Goal: Check status: Check status

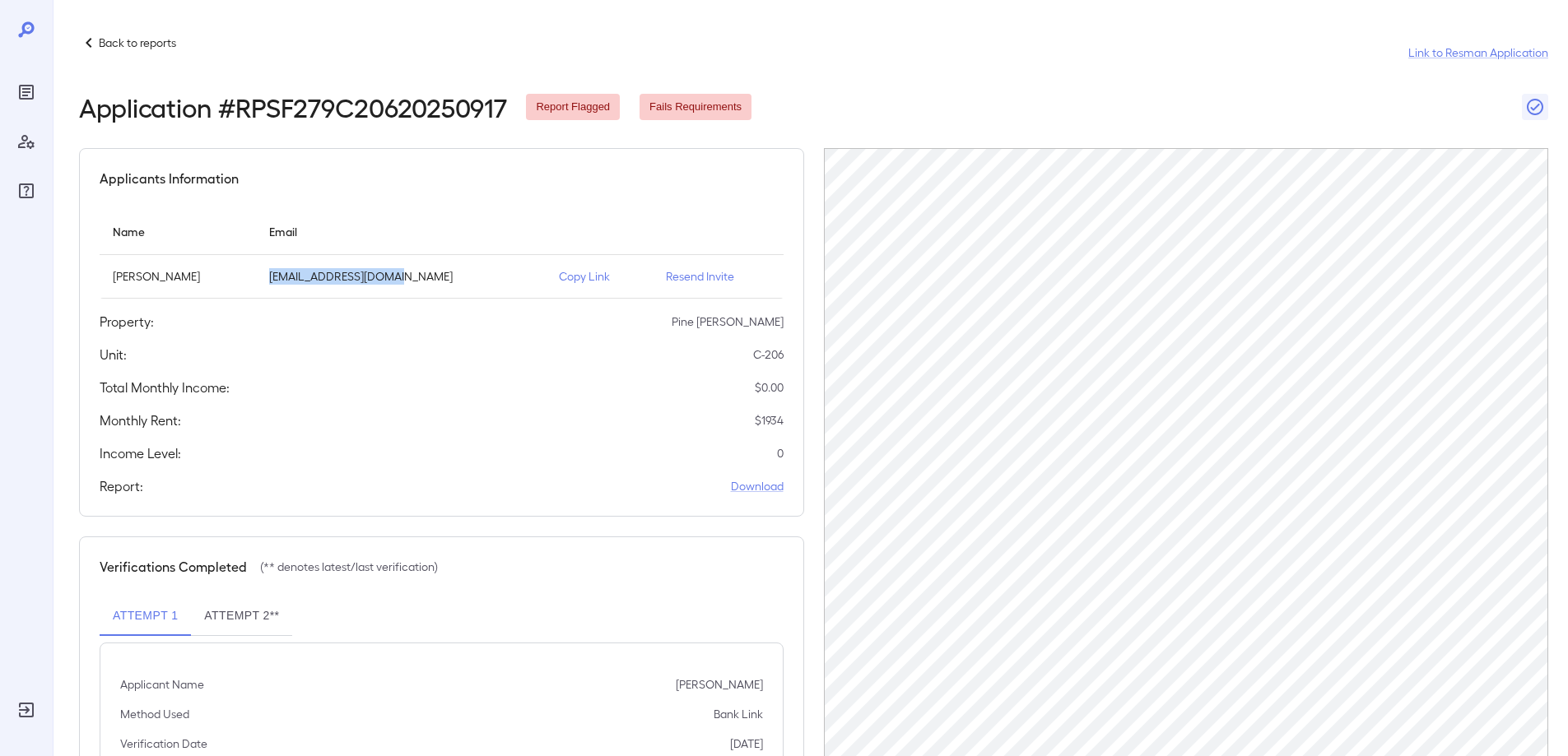
click at [93, 49] on icon at bounding box center [89, 42] width 19 height 19
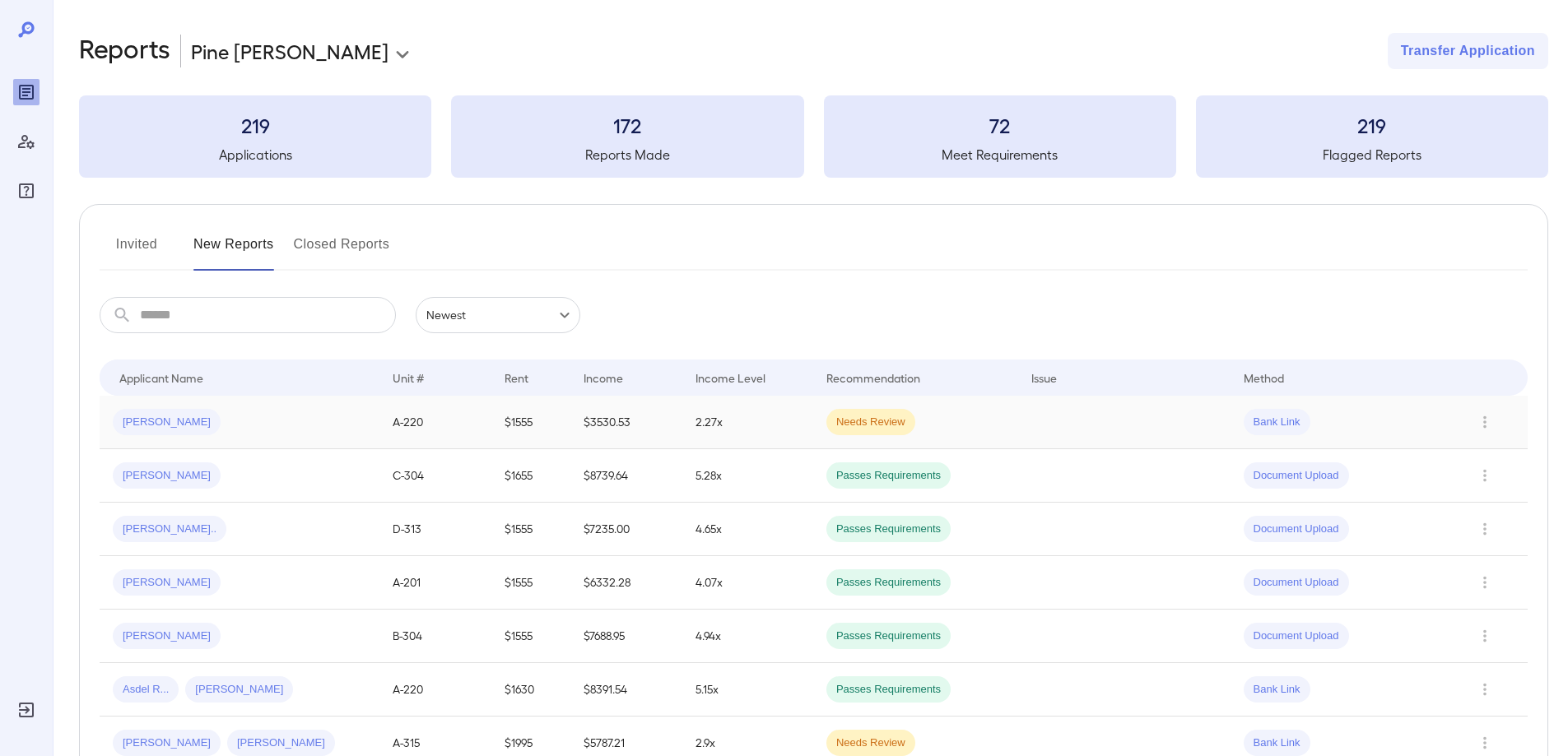
click at [161, 426] on span "[PERSON_NAME]" at bounding box center [167, 423] width 108 height 16
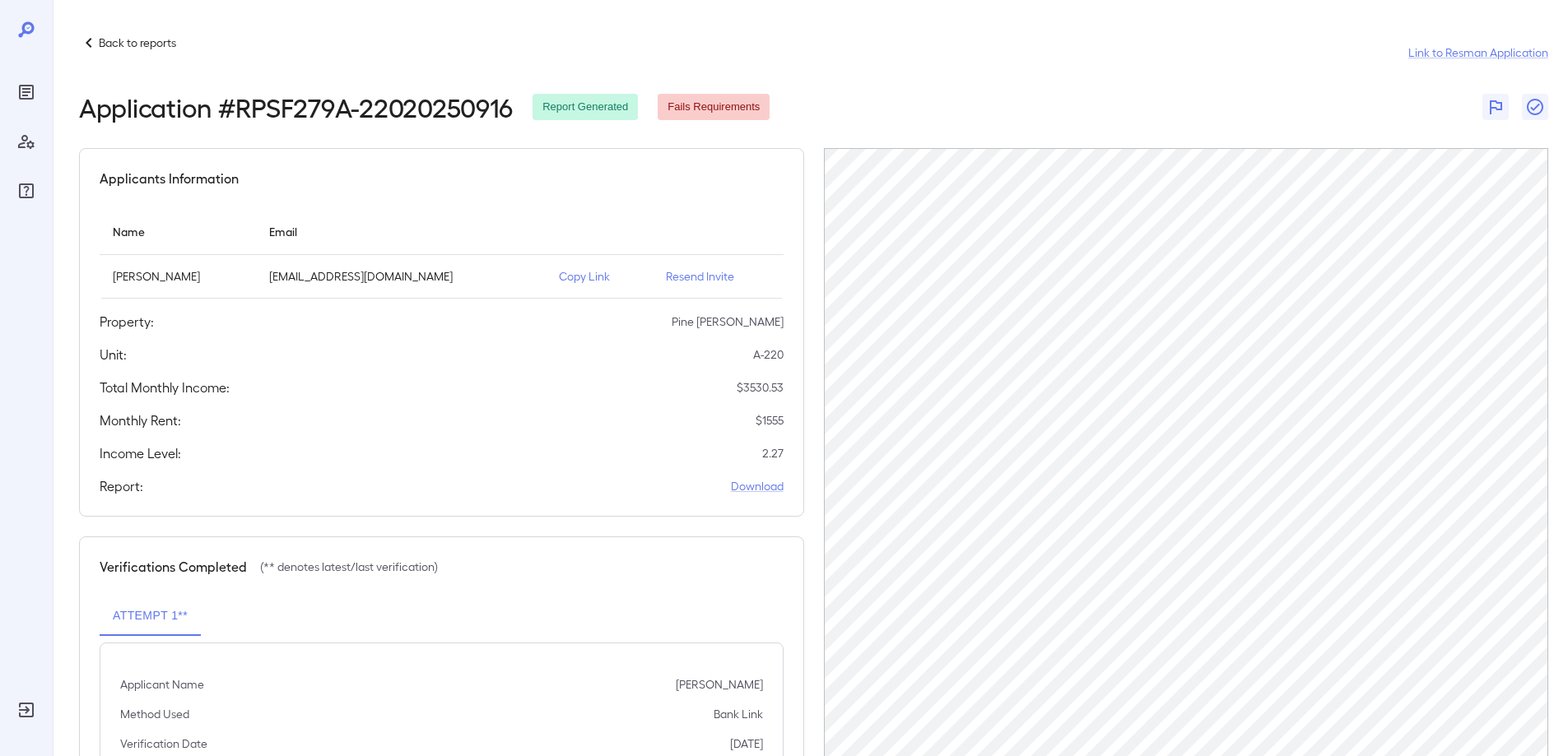
click at [87, 40] on icon at bounding box center [89, 42] width 19 height 19
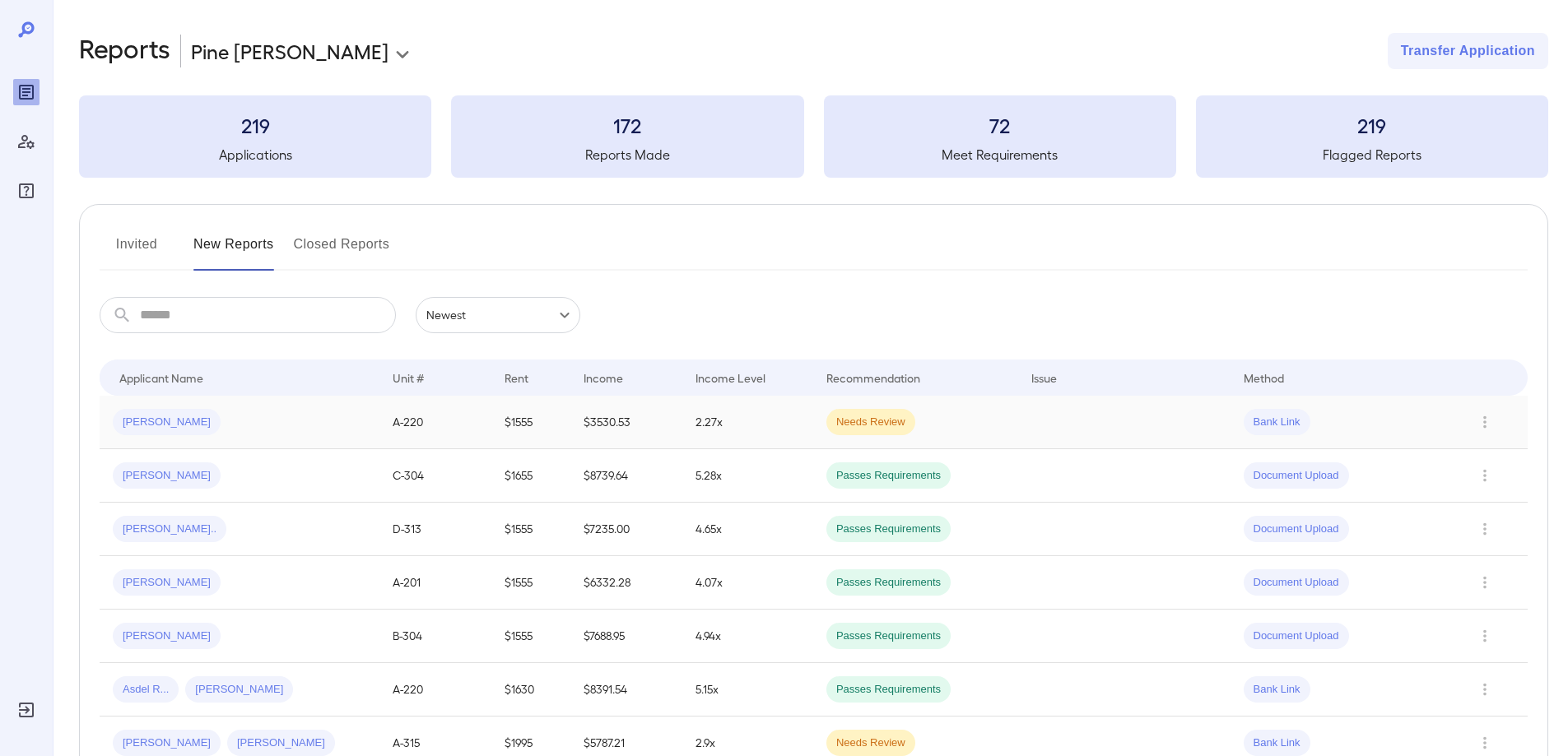
click at [161, 415] on span "[PERSON_NAME]" at bounding box center [167, 423] width 108 height 16
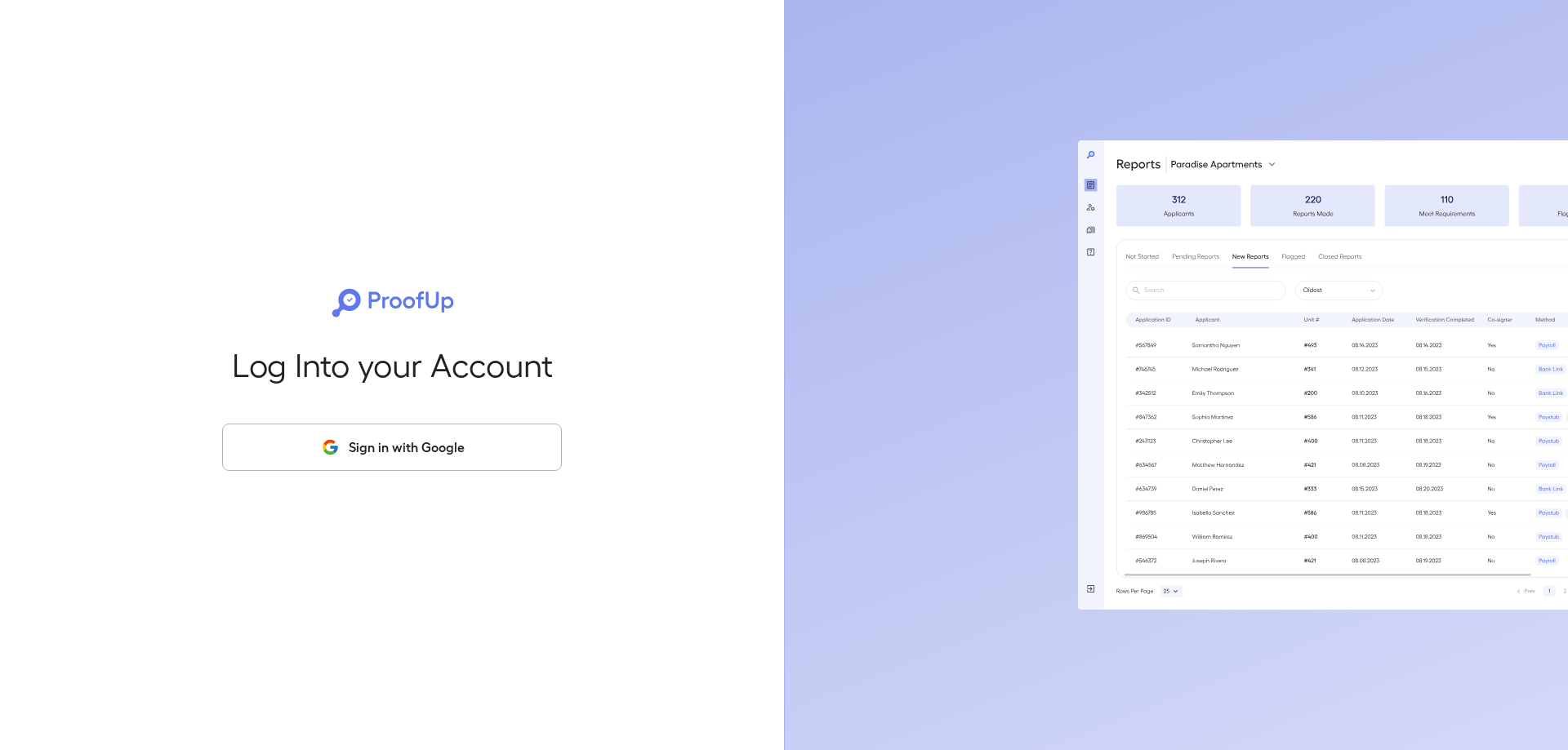
click at [368, 453] on button "Sign in with Google" at bounding box center [392, 448] width 340 height 47
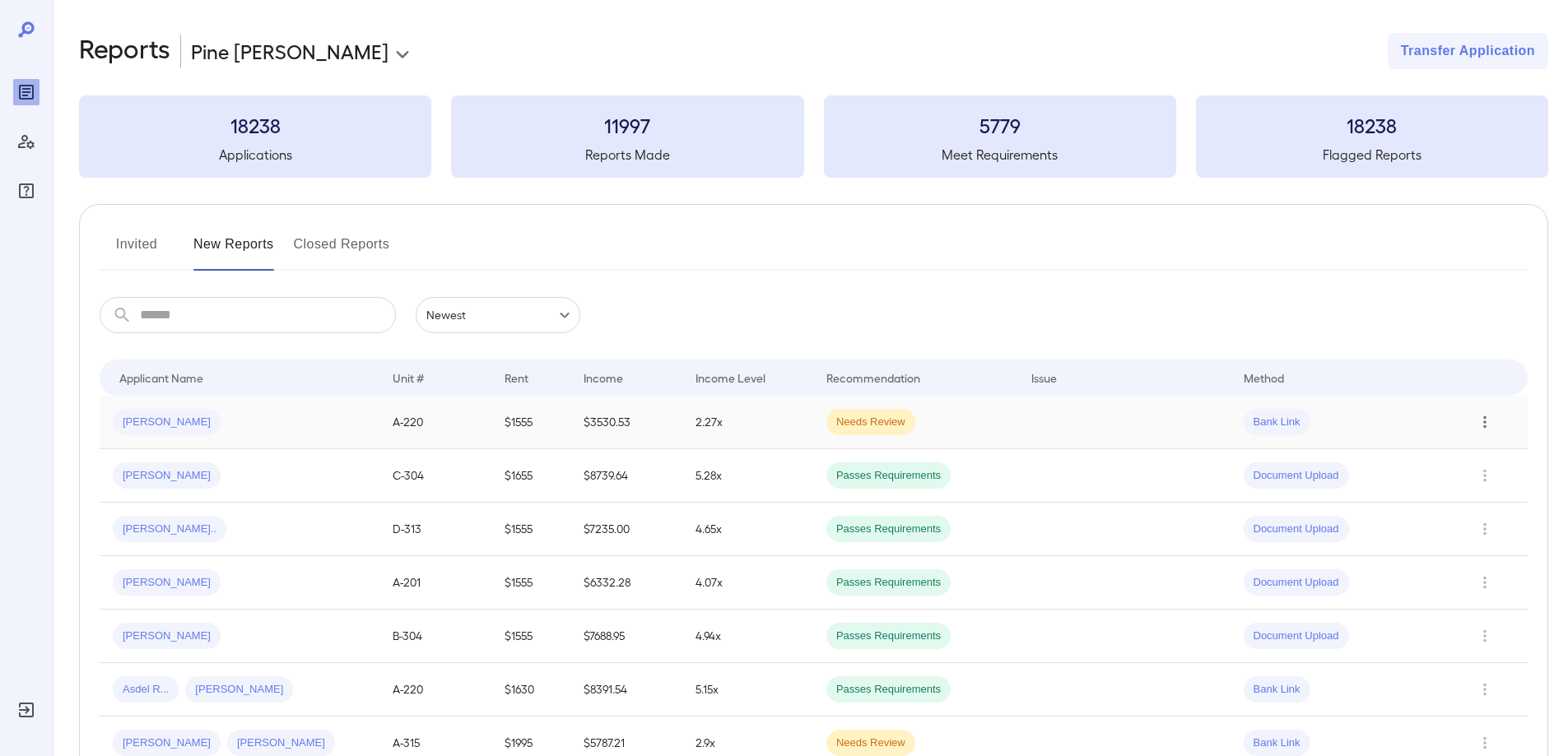
click at [1489, 420] on icon "Row Actions" at bounding box center [1485, 422] width 19 height 19
click at [1465, 485] on li "View Report" at bounding box center [1503, 481] width 130 height 26
click at [193, 412] on div "[PERSON_NAME]" at bounding box center [240, 422] width 254 height 26
